Goal: Information Seeking & Learning: Learn about a topic

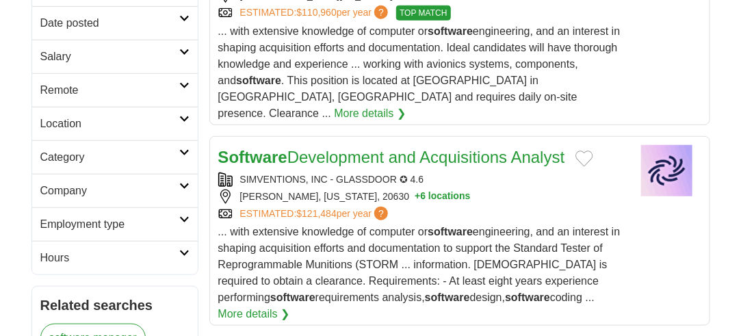
scroll to position [344, 0]
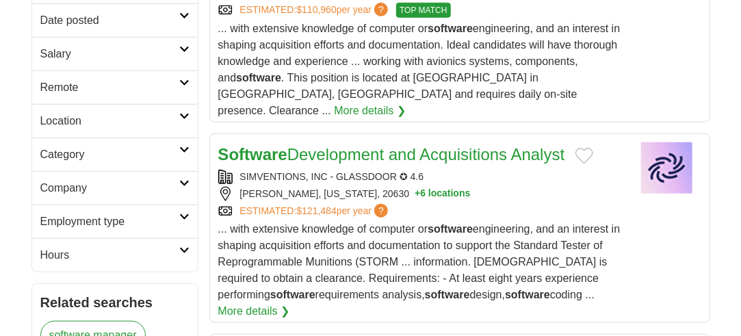
click at [111, 214] on h2 "Employment type" at bounding box center [109, 222] width 139 height 16
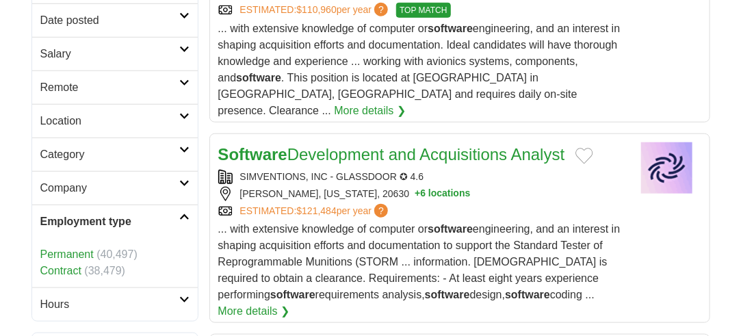
click at [111, 214] on h2 "Employment type" at bounding box center [109, 222] width 139 height 16
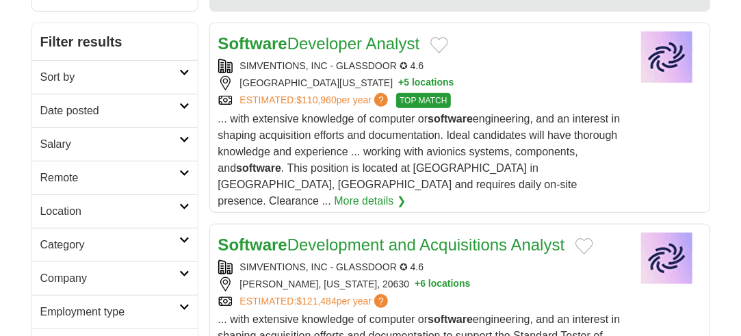
scroll to position [212, 0]
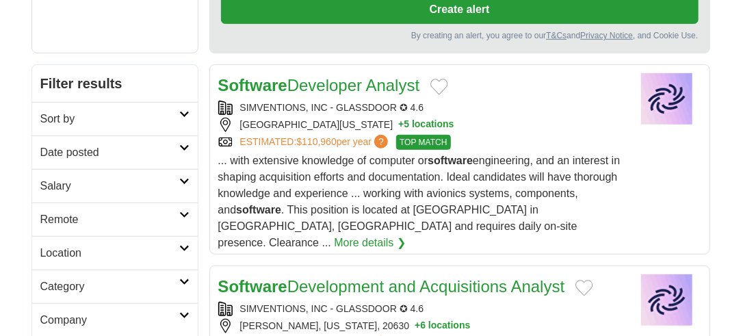
click at [126, 253] on h2 "Location" at bounding box center [109, 253] width 139 height 16
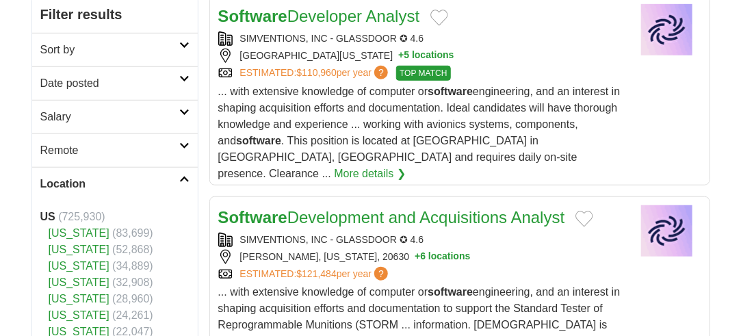
scroll to position [281, 0]
click at [68, 244] on link "[US_STATE]" at bounding box center [79, 250] width 61 height 12
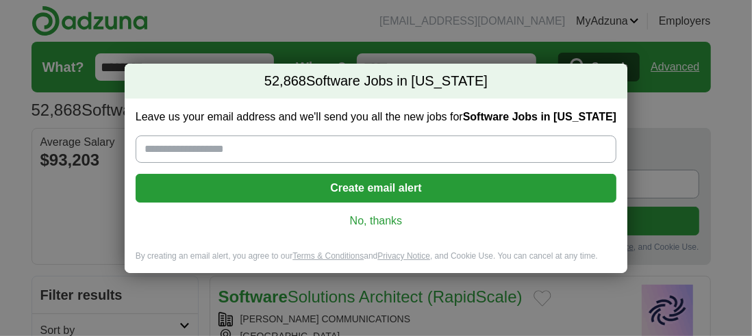
click at [348, 220] on link "No, thanks" at bounding box center [376, 221] width 459 height 15
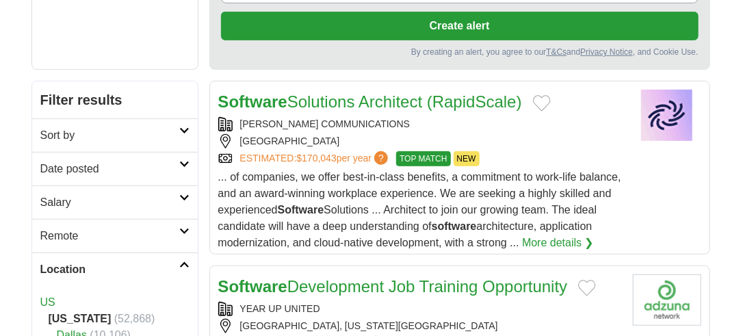
scroll to position [199, 0]
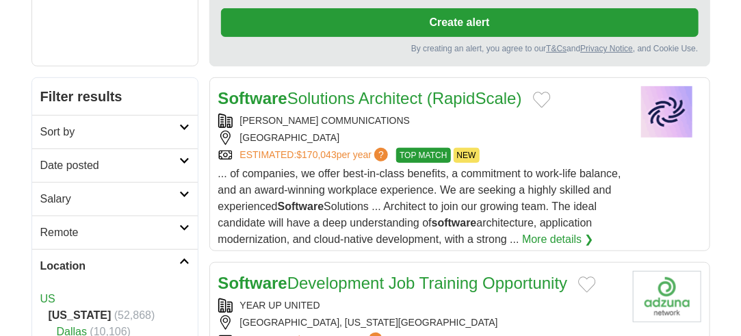
click at [116, 127] on h2 "Sort by" at bounding box center [109, 132] width 139 height 16
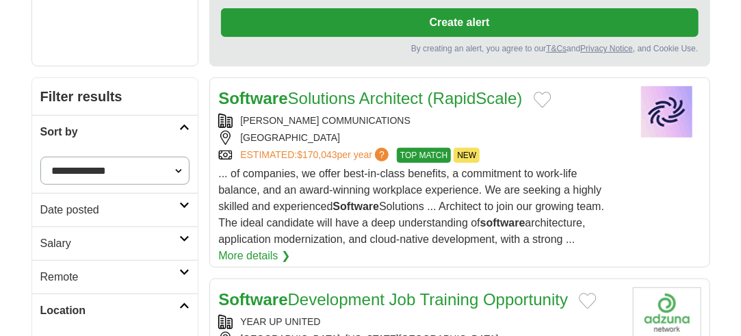
click at [127, 165] on select "**********" at bounding box center [115, 171] width 150 height 28
select select "**********"
click at [40, 157] on select "**********" at bounding box center [115, 171] width 150 height 28
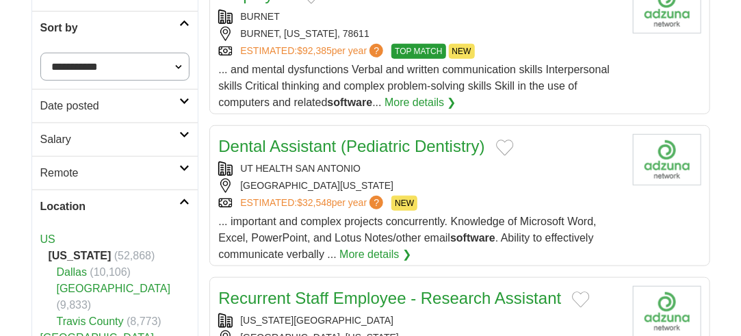
scroll to position [305, 0]
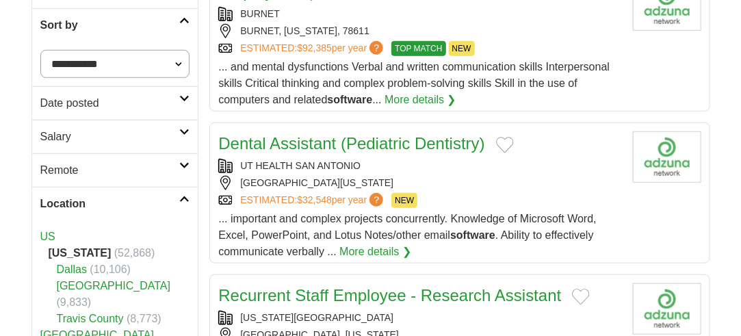
click at [140, 97] on h2 "Date posted" at bounding box center [110, 103] width 140 height 16
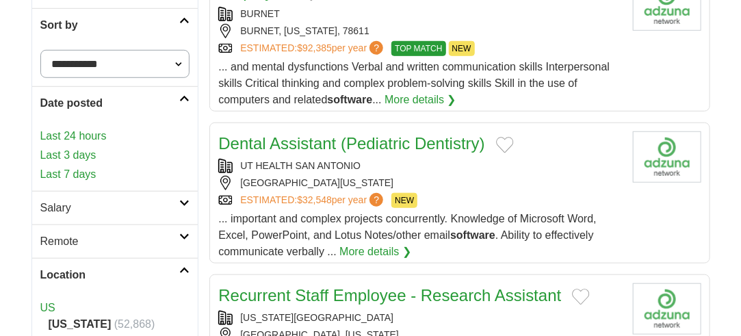
click at [96, 133] on link "Last 24 hours" at bounding box center [115, 136] width 150 height 16
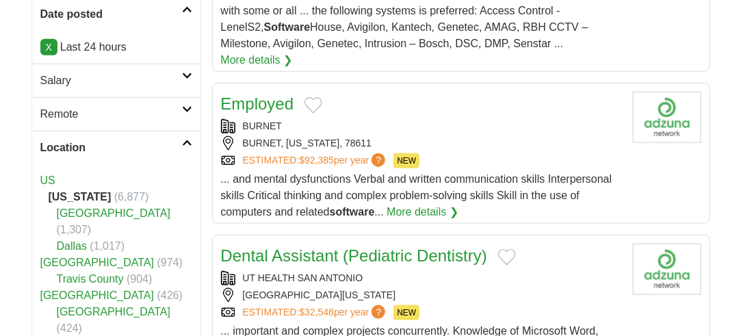
scroll to position [396, 0]
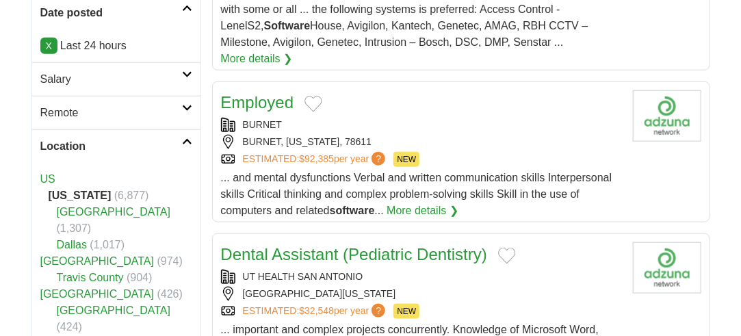
click at [135, 108] on h2 "Remote" at bounding box center [111, 113] width 142 height 16
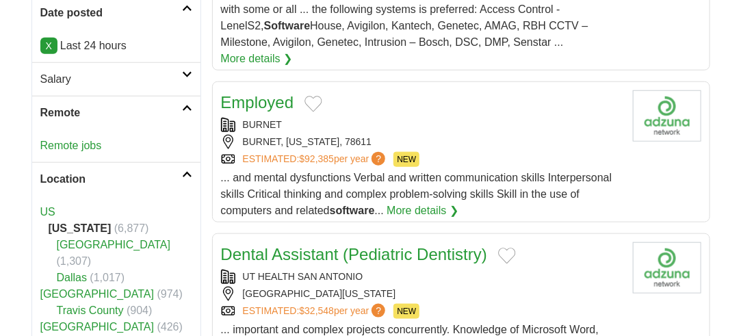
click at [135, 108] on h2 "Remote" at bounding box center [111, 113] width 142 height 16
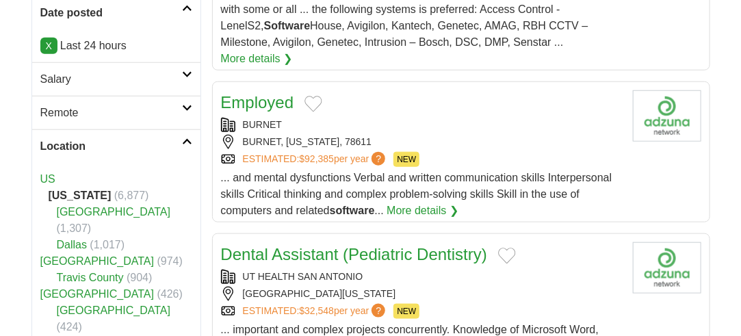
click at [128, 80] on h2 "Salary" at bounding box center [111, 79] width 142 height 16
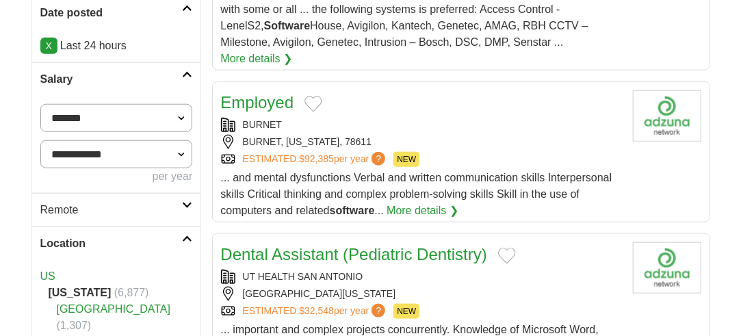
click at [128, 80] on h2 "Salary" at bounding box center [111, 79] width 142 height 16
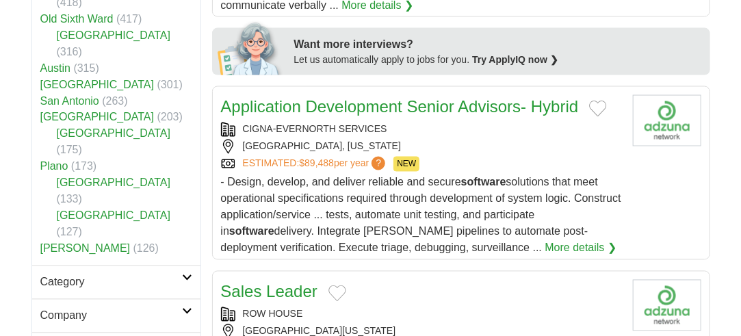
scroll to position [780, 0]
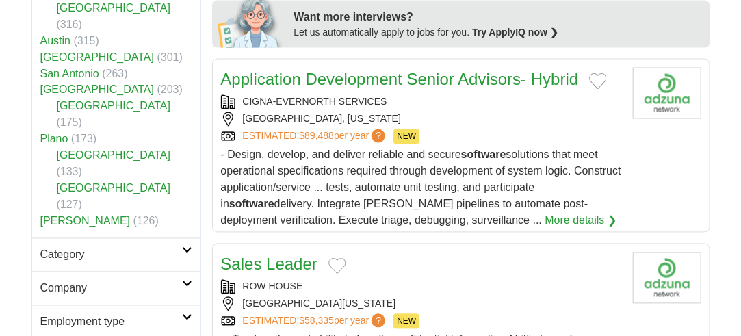
click at [127, 247] on h2 "Category" at bounding box center [111, 255] width 142 height 16
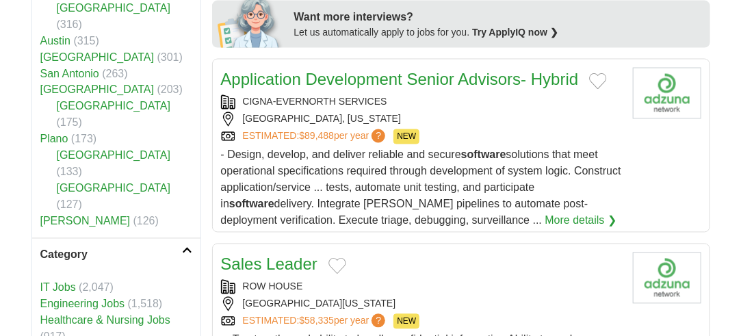
click at [100, 298] on link "Engineering Jobs" at bounding box center [82, 304] width 85 height 12
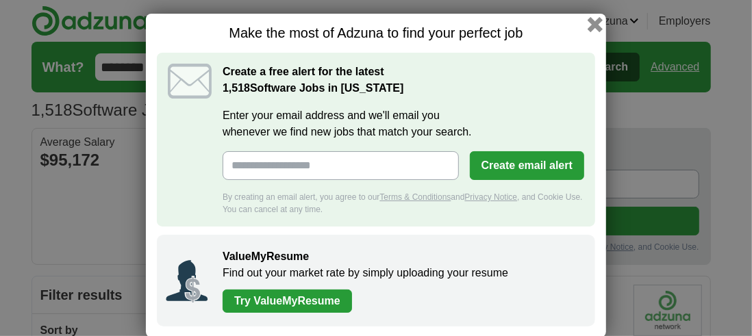
click at [587, 19] on button "button" at bounding box center [594, 24] width 15 height 15
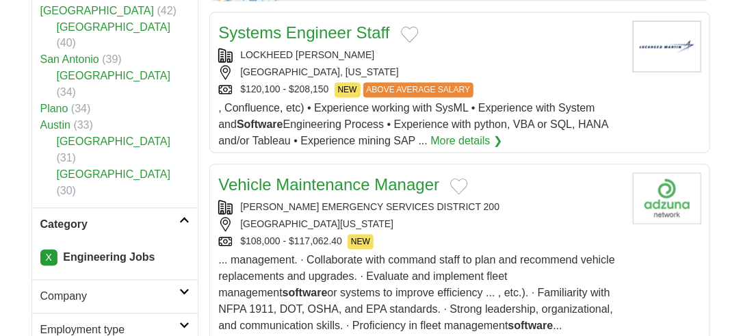
scroll to position [890, 0]
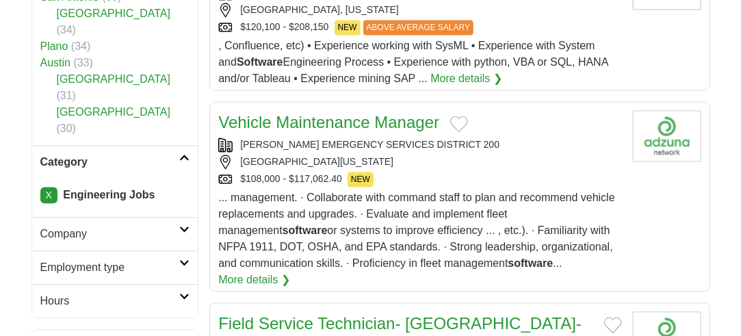
click at [138, 226] on h2 "Company" at bounding box center [110, 234] width 140 height 16
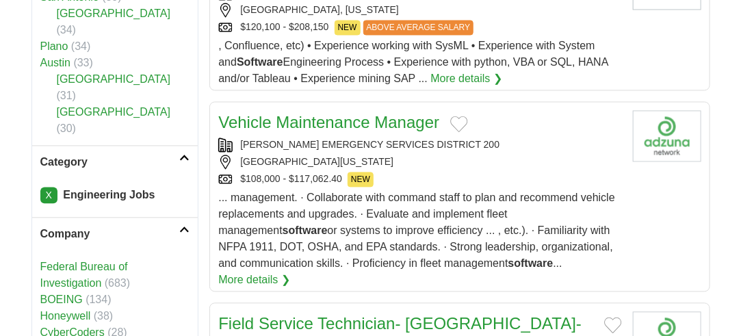
click at [138, 226] on h2 "Company" at bounding box center [110, 234] width 140 height 16
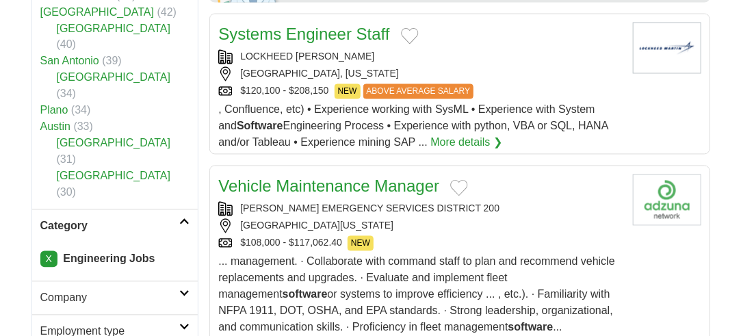
scroll to position [828, 0]
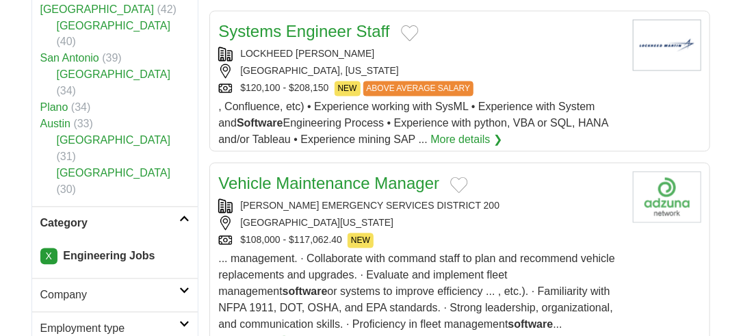
click at [170, 216] on h2 "Category" at bounding box center [110, 224] width 140 height 16
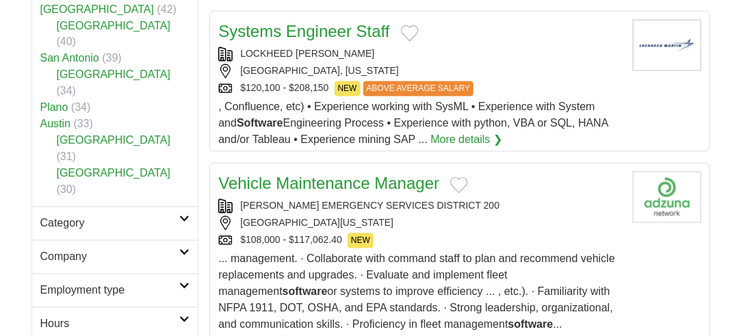
click at [170, 216] on h2 "Category" at bounding box center [110, 224] width 140 height 16
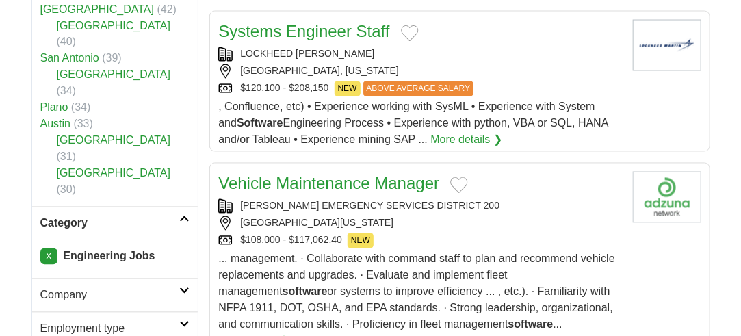
click at [140, 321] on h2 "Employment type" at bounding box center [110, 329] width 140 height 16
click at [126, 288] on h2 "Company" at bounding box center [110, 296] width 140 height 16
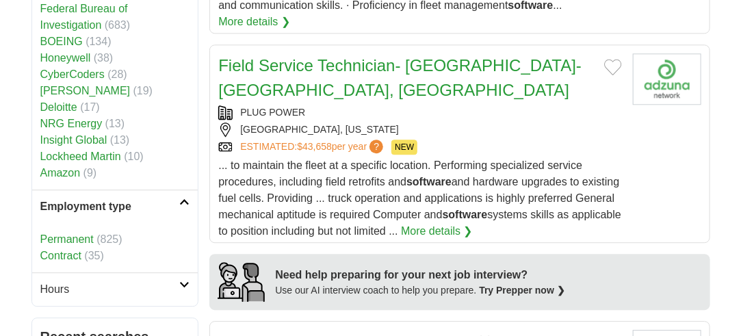
scroll to position [1147, 0]
click at [126, 282] on h2 "Hours" at bounding box center [110, 290] width 140 height 16
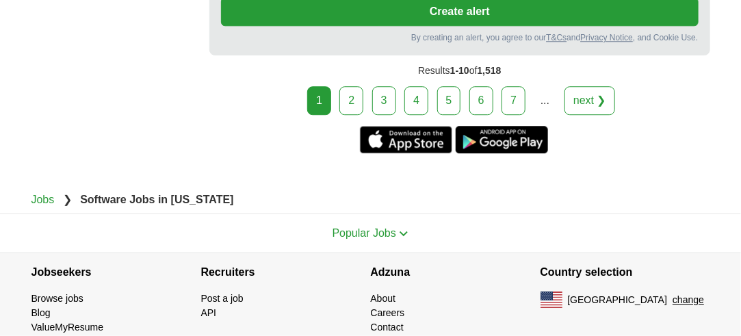
scroll to position [2978, 0]
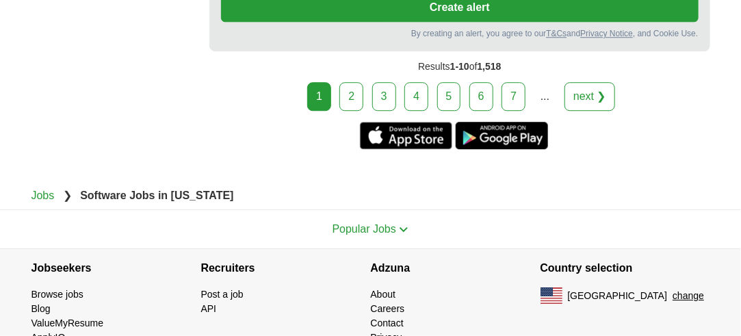
click at [359, 82] on link "2" at bounding box center [352, 96] width 24 height 29
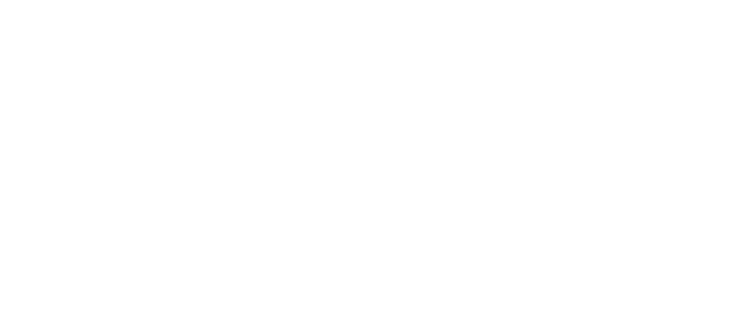
scroll to position [2343, 0]
